Goal: Task Accomplishment & Management: Manage account settings

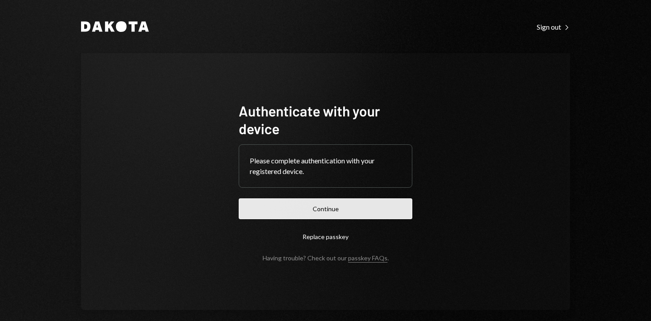
click at [284, 198] on button "Continue" at bounding box center [326, 208] width 174 height 21
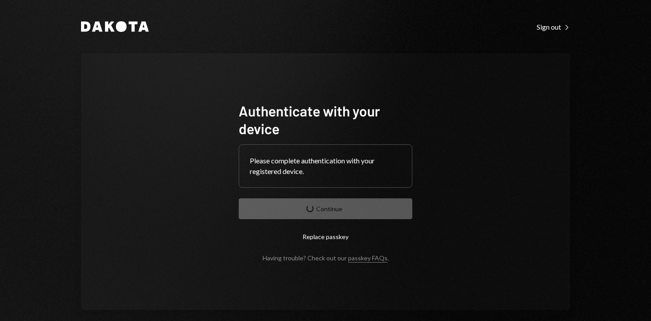
click at [292, 205] on form "Authenticate with your device Please complete authentication with your register…" at bounding box center [326, 182] width 174 height 160
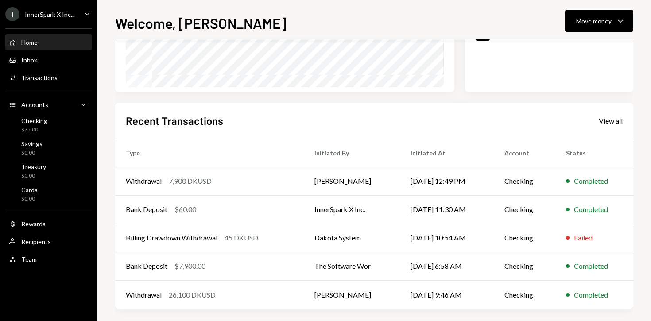
scroll to position [171, 0]
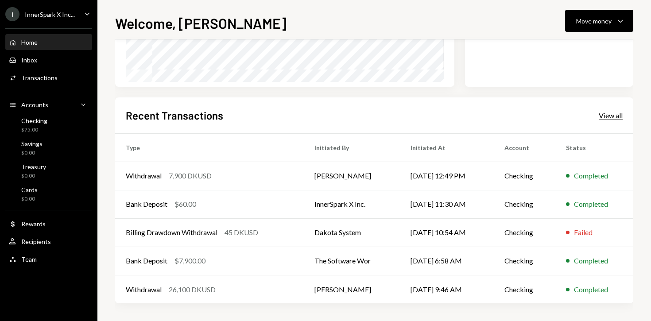
click at [609, 116] on div "View all" at bounding box center [611, 115] width 24 height 9
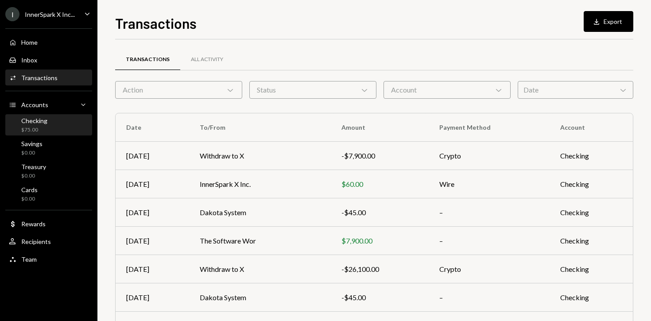
click at [54, 124] on div "Checking $75.00" at bounding box center [49, 125] width 80 height 17
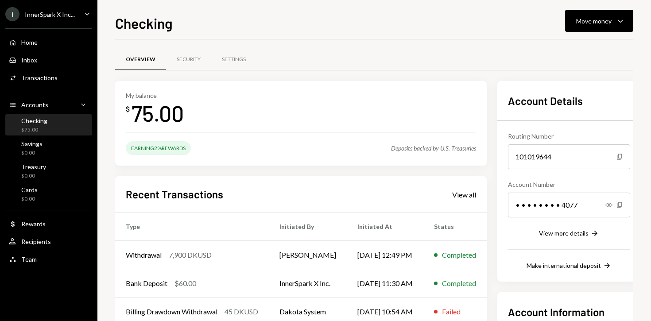
click at [462, 196] on div "Recent Transactions View all" at bounding box center [301, 194] width 350 height 15
click at [475, 194] on div "View all" at bounding box center [464, 194] width 24 height 9
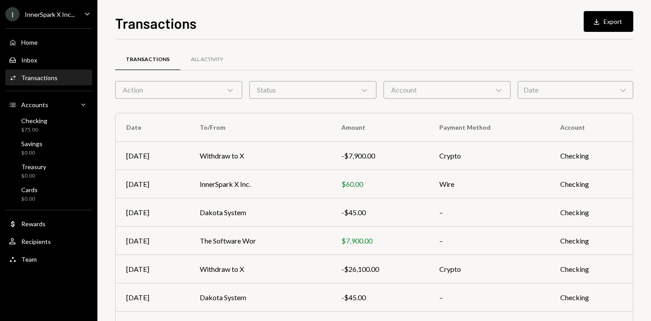
click at [198, 93] on div "Action Chevron Down" at bounding box center [178, 90] width 127 height 18
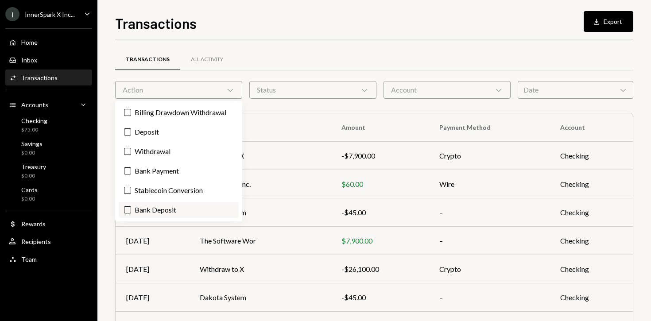
click at [175, 209] on label "Bank Deposit" at bounding box center [179, 210] width 120 height 16
click at [131, 209] on button "Bank Deposit" at bounding box center [127, 209] width 7 height 7
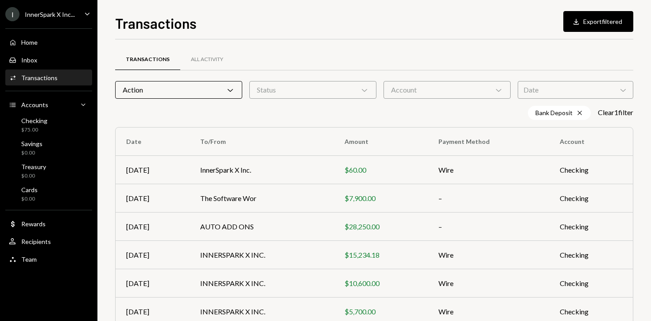
click at [352, 109] on div "Bank Deposit Cross Clear 1 filter" at bounding box center [374, 113] width 518 height 14
click at [62, 138] on div "Savings $0.00" at bounding box center [49, 148] width 80 height 20
